Goal: Task Accomplishment & Management: Use online tool/utility

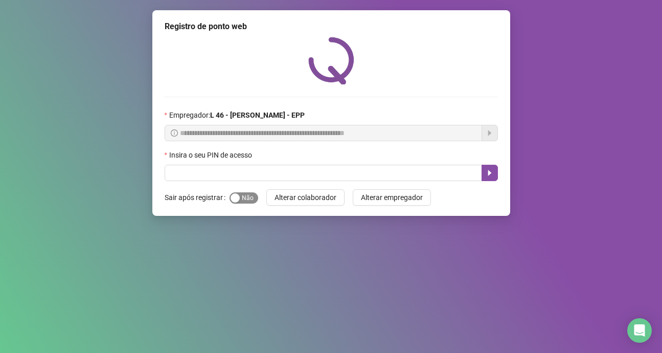
click at [231, 196] on div "button" at bounding box center [235, 197] width 9 height 9
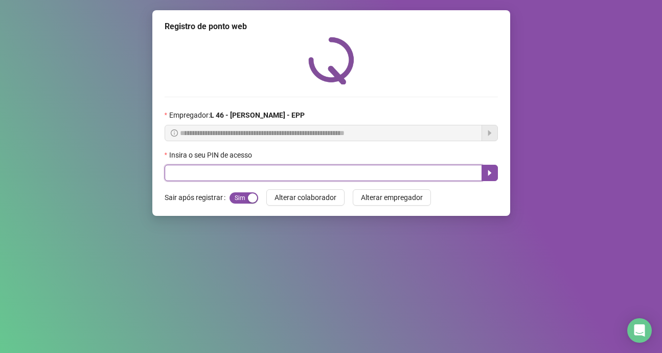
click at [239, 174] on input "text" at bounding box center [323, 173] width 317 height 16
type input "*****"
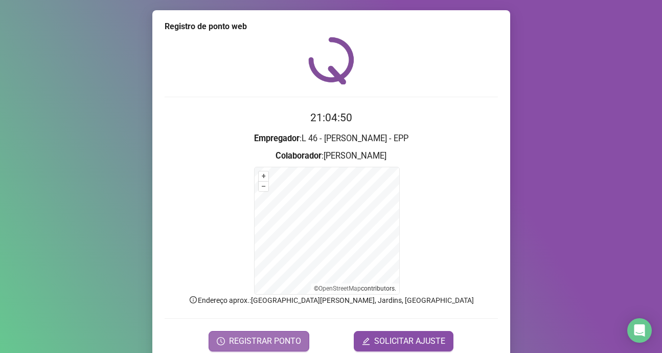
click at [268, 341] on span "REGISTRAR PONTO" at bounding box center [265, 341] width 72 height 12
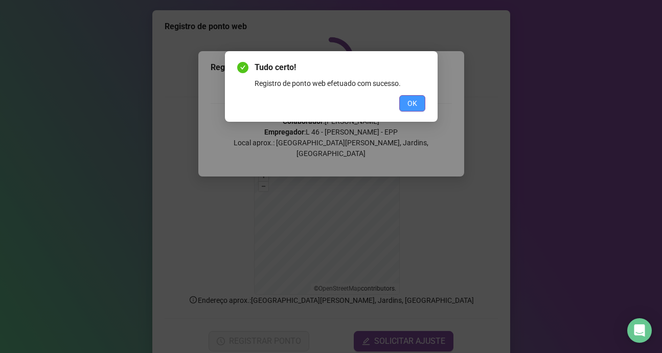
click at [408, 100] on span "OK" at bounding box center [412, 103] width 10 height 11
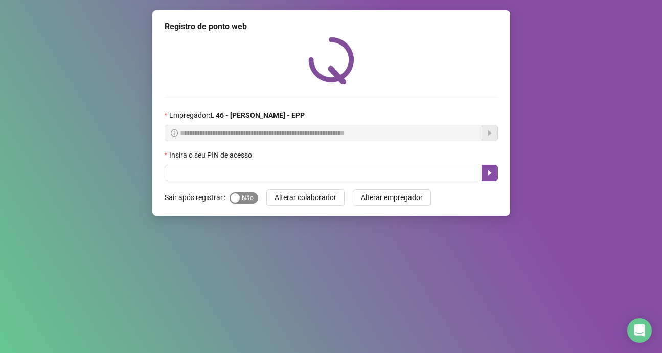
click at [233, 201] on div "button" at bounding box center [235, 197] width 9 height 9
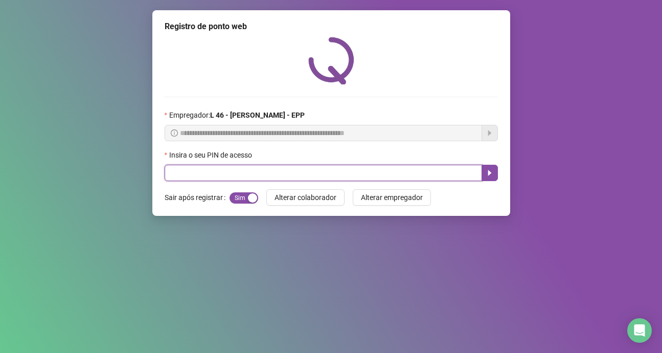
click at [260, 171] on input "text" at bounding box center [323, 173] width 317 height 16
click at [208, 174] on input "text" at bounding box center [323, 173] width 317 height 16
type input "*****"
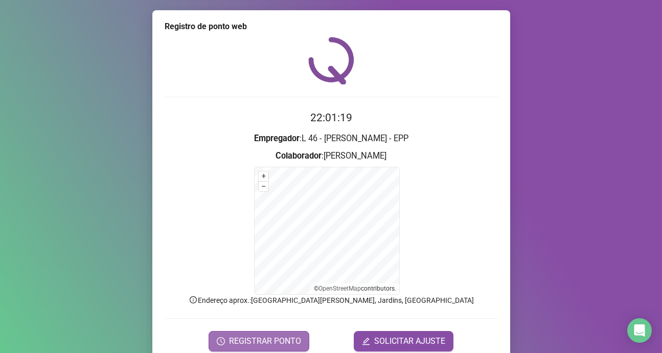
click at [252, 338] on span "REGISTRAR PONTO" at bounding box center [265, 341] width 72 height 12
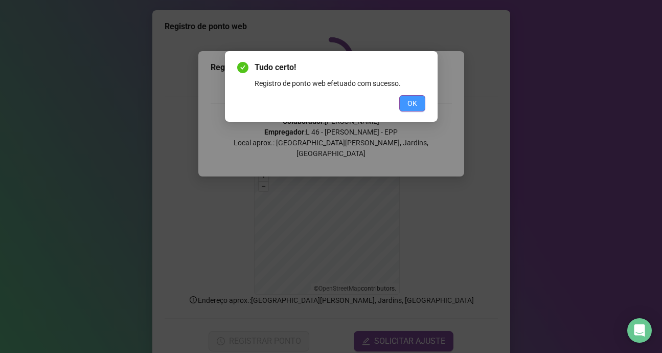
click at [413, 103] on span "OK" at bounding box center [412, 103] width 10 height 11
